Goal: Task Accomplishment & Management: Manage account settings

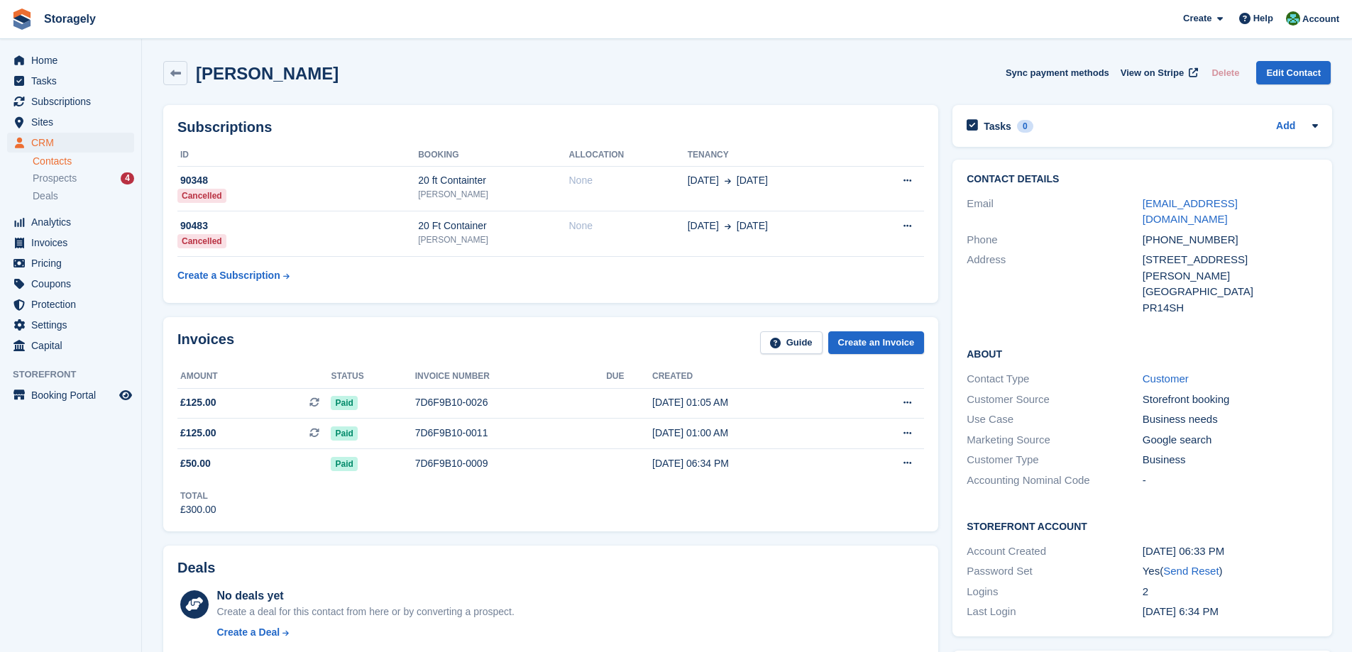
scroll to position [710, 0]
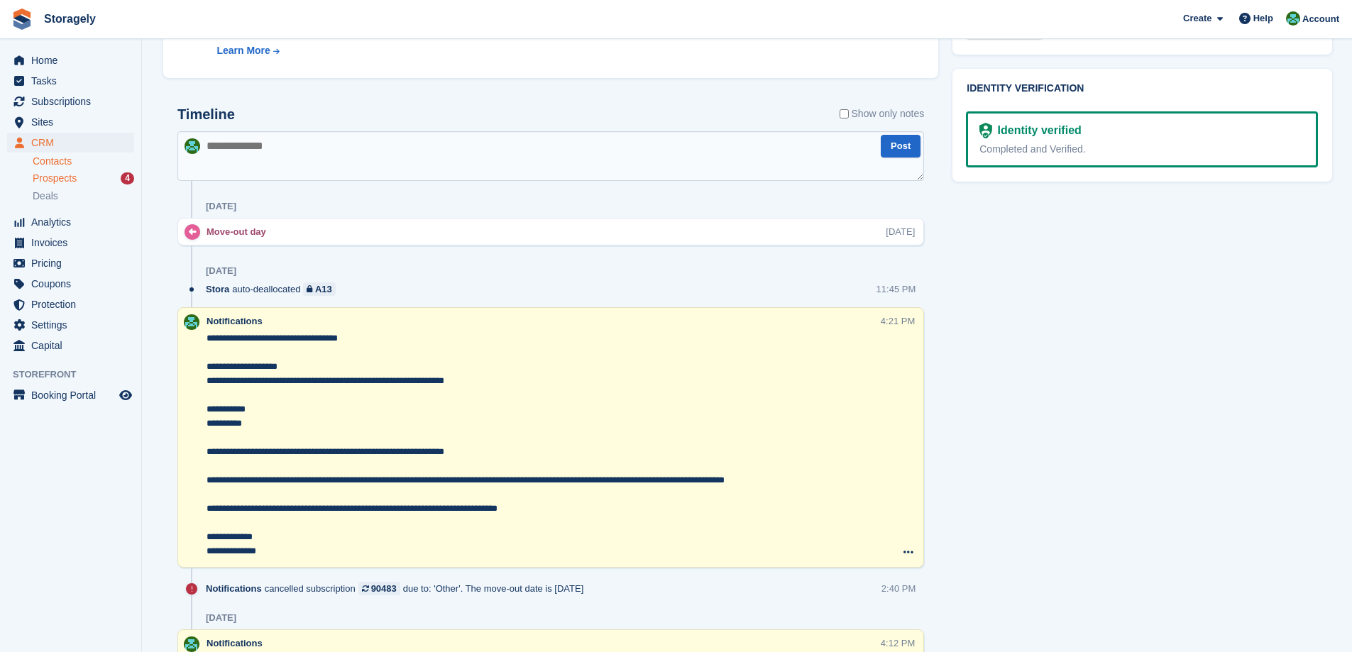
click at [72, 185] on link "Prospects 4" at bounding box center [83, 178] width 101 height 15
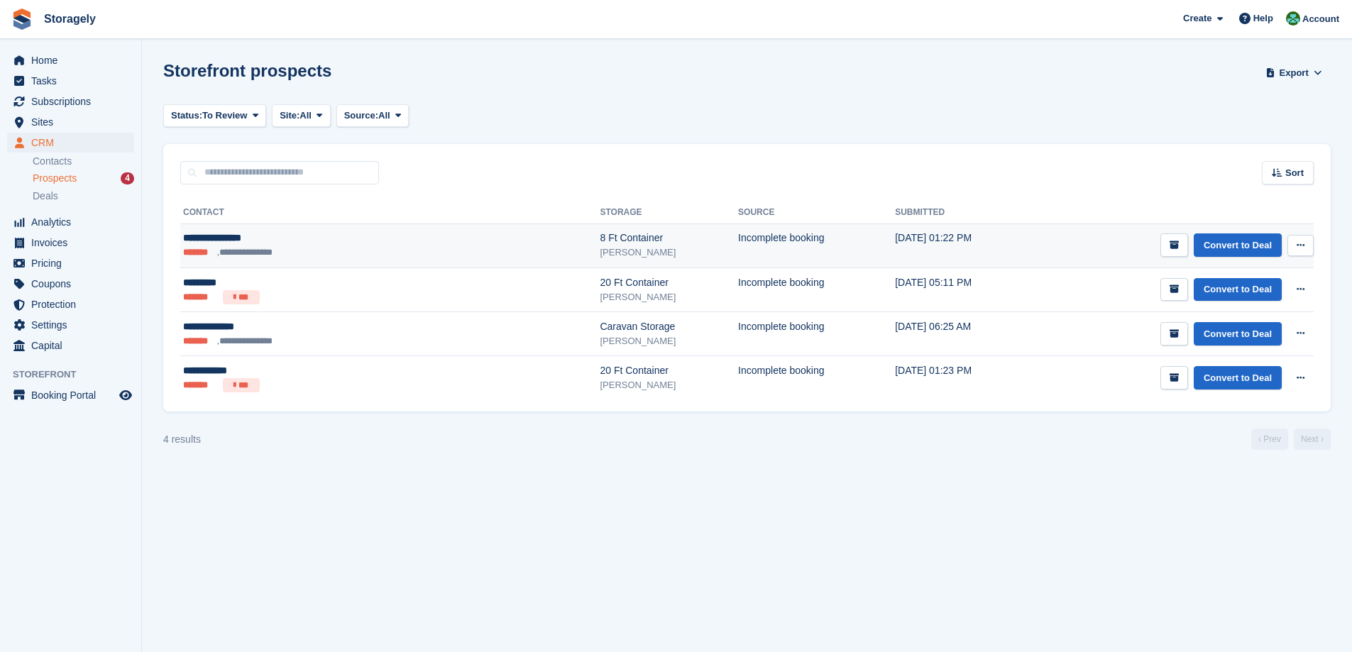
click at [1306, 247] on button at bounding box center [1300, 245] width 26 height 21
click at [1236, 324] on p "Delete prospect" at bounding box center [1245, 322] width 123 height 18
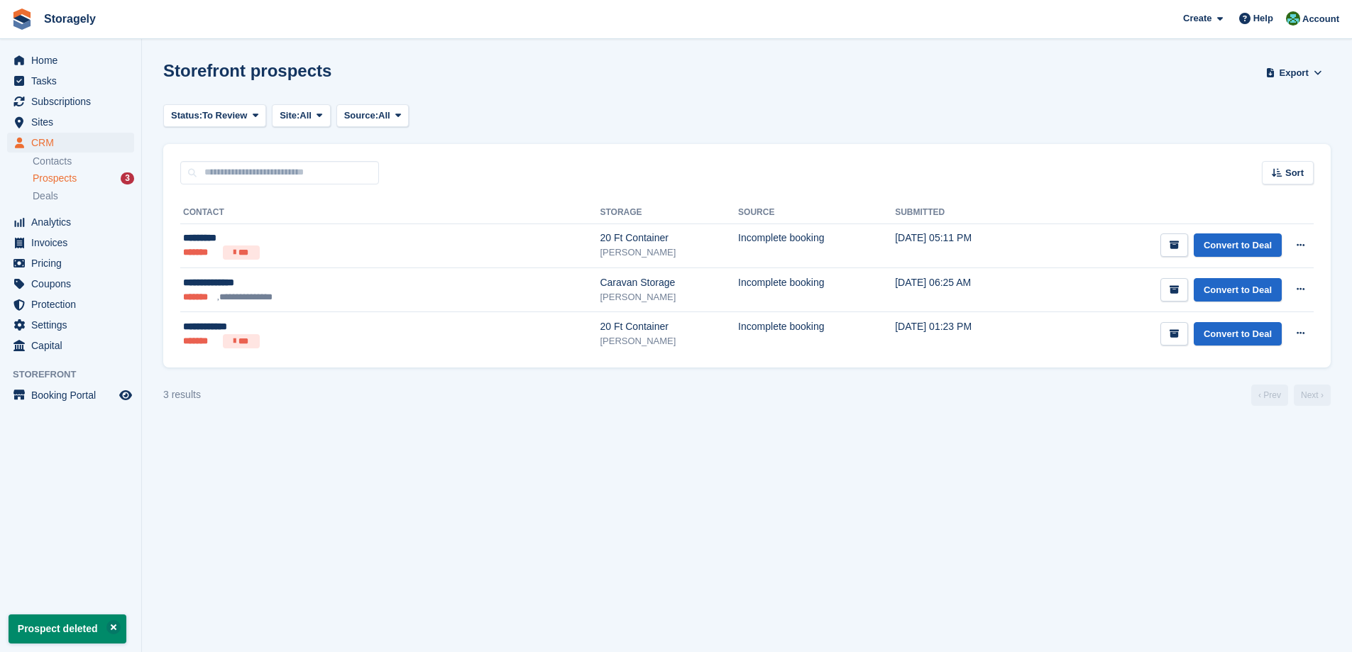
click at [739, 164] on div "Sort Sort by Date submitted Submitted (oldest first) Submitted (newest first)" at bounding box center [746, 164] width 1167 height 40
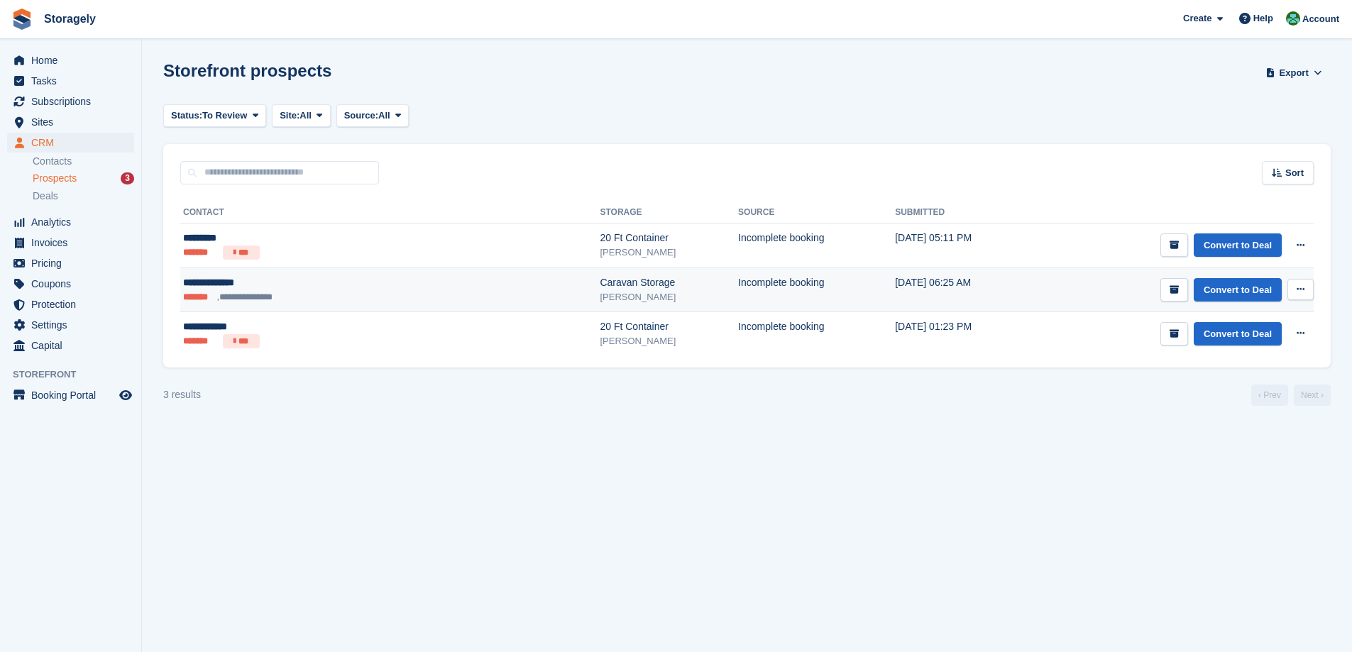
click at [1305, 288] on button at bounding box center [1300, 289] width 26 height 21
click at [1233, 363] on p "Delete prospect" at bounding box center [1245, 366] width 123 height 18
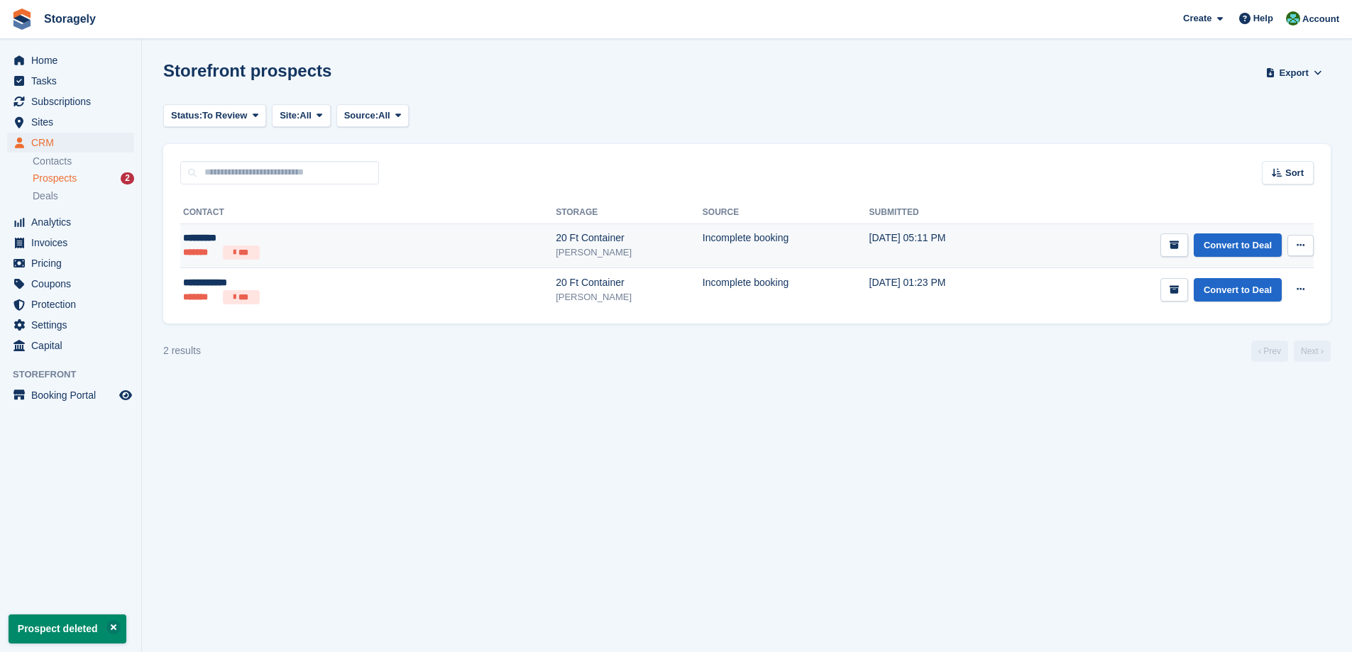
click at [272, 227] on td "********* ******* ***" at bounding box center [367, 246] width 375 height 45
